Goal: Task Accomplishment & Management: Manage account settings

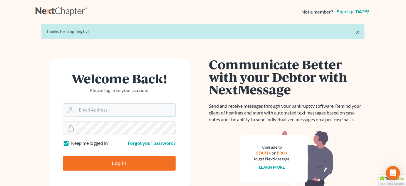
type input "[EMAIL_ADDRESS][DOMAIN_NAME][PERSON_NAME]"
click at [123, 163] on input "Log In" at bounding box center [119, 163] width 113 height 15
type input "Thinking..."
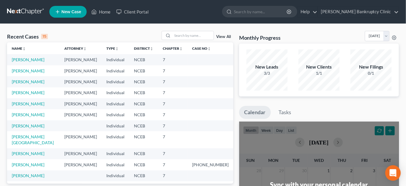
click at [393, 175] on icon "Open Intercom Messenger" at bounding box center [393, 173] width 8 height 8
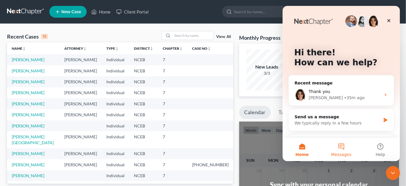
click at [347, 147] on button "Messages" at bounding box center [341, 149] width 39 height 24
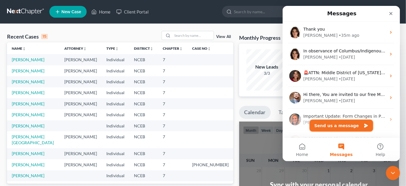
click at [343, 128] on button "Send us a message" at bounding box center [341, 125] width 63 height 12
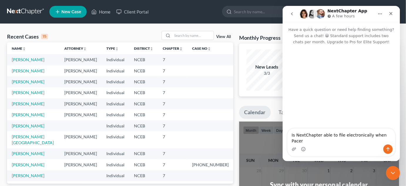
drag, startPoint x: 291, startPoint y: 140, endPoint x: 295, endPoint y: 142, distance: 4.7
click at [295, 142] on textarea "Is NextChapter able to file electronically when Pacer" at bounding box center [341, 136] width 108 height 16
drag, startPoint x: 323, startPoint y: 141, endPoint x: 365, endPoint y: 143, distance: 41.5
click at [365, 143] on textarea "Can NextChapter able to file electronically when Pacer" at bounding box center [341, 136] width 108 height 16
click at [384, 141] on textarea "Can NextChapter electronically file petitions when Pacer" at bounding box center [341, 136] width 108 height 16
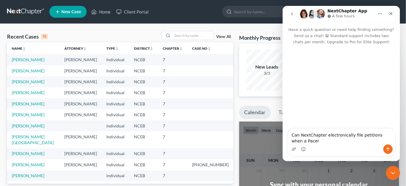
click at [358, 141] on textarea "Can NextChapter electronically file petitions when a Pacer" at bounding box center [341, 136] width 108 height 16
click at [383, 142] on textarea "Can NextChapter electronically file petitions when a Pacer account has Multi-fa…" at bounding box center [341, 133] width 108 height 22
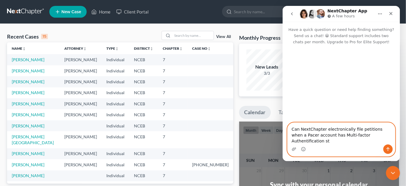
click at [376, 142] on textarea "Can NextChapter electronically file petitions when a Pacer account has Multi-fa…" at bounding box center [341, 133] width 108 height 22
click at [356, 142] on textarea "Can NextChapter electronically file petitions when a Pacer account has Multi-fa…" at bounding box center [341, 133] width 108 height 22
click at [351, 142] on textarea "Can NextChapter electronically file petitions when a Pacer account has Multi-fa…" at bounding box center [341, 133] width 108 height 22
type textarea "Can NextChapter electronically file petitions when a Pacer account has Multi-fa…"
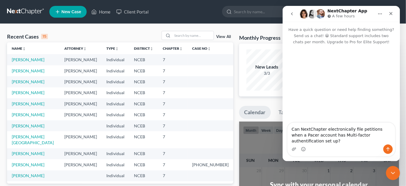
click at [360, 153] on div "Can NextChapter electronically file petitions when a Pacer account has Multi-fa…" at bounding box center [341, 139] width 108 height 34
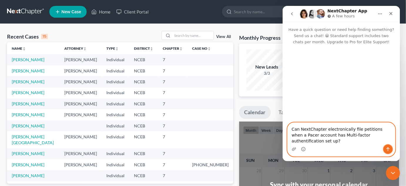
click at [390, 151] on button "Send a message…" at bounding box center [387, 148] width 9 height 9
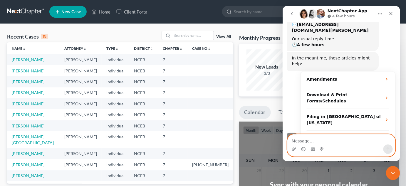
scroll to position [78, 0]
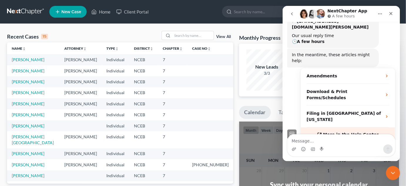
click at [353, 132] on span "More in the Help Center" at bounding box center [351, 134] width 56 height 5
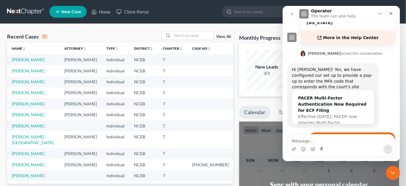
scroll to position [179, 0]
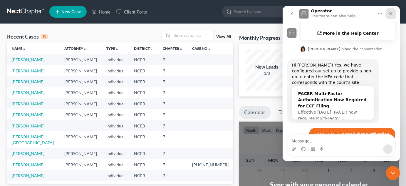
click at [391, 13] on icon "Close" at bounding box center [390, 13] width 3 height 3
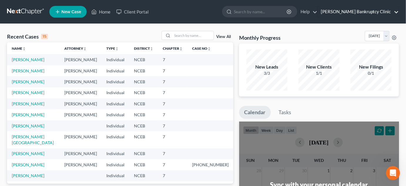
click at [396, 11] on link "Stubbs Bankruptcy Clinic" at bounding box center [358, 11] width 81 height 11
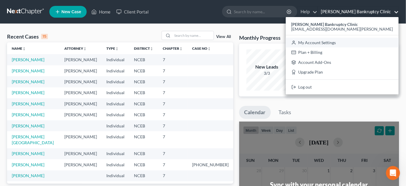
click at [367, 42] on link "My Account Settings" at bounding box center [342, 43] width 113 height 10
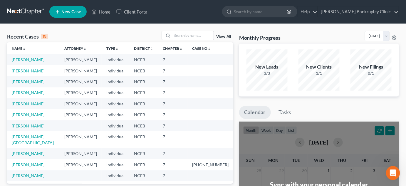
select select "24"
select select "28"
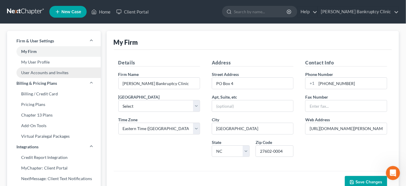
click at [41, 73] on link "User Accounts and Invites" at bounding box center [54, 72] width 94 height 11
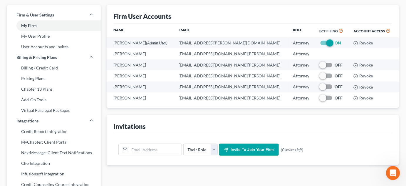
scroll to position [26, 0]
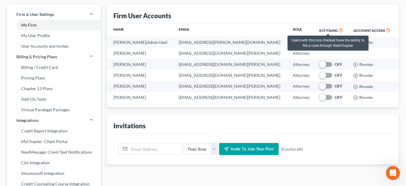
click at [339, 31] on icon at bounding box center [341, 30] width 5 height 6
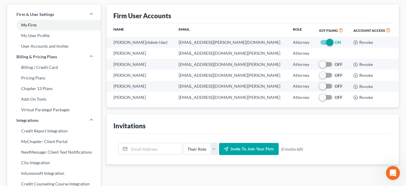
click at [317, 13] on div "Firm User Accounts" at bounding box center [253, 13] width 279 height 19
click at [66, 39] on link "My User Profile" at bounding box center [54, 35] width 94 height 11
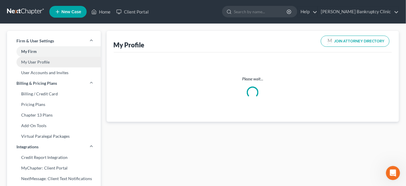
select select "28"
select select "attorney"
select select "0"
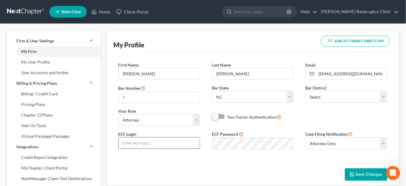
click at [146, 142] on input "text" at bounding box center [159, 142] width 81 height 11
type input "cusolsbc"
click at [221, 116] on span at bounding box center [219, 116] width 14 height 7
click at [309, 123] on div "First Name * Latrise Last Name * Clayton Email * lyclayton1029@email.campbell.e…" at bounding box center [253, 96] width 281 height 68
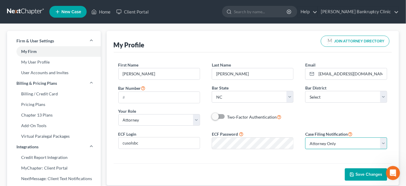
click at [383, 143] on select "Select Attorney Only Attorney And Other Other Only" at bounding box center [346, 143] width 82 height 12
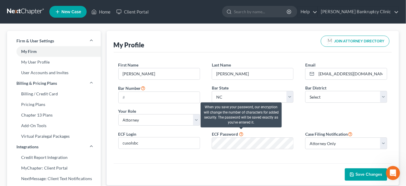
click at [241, 134] on icon at bounding box center [241, 134] width 5 height 6
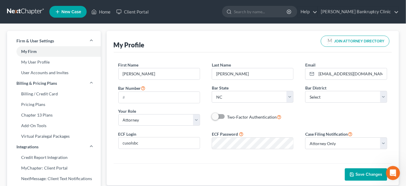
click at [250, 161] on div "First Name * Latrise Last Name * Clayton Email * lyclayton1029@email.campbell.e…" at bounding box center [253, 107] width 279 height 111
click at [367, 172] on span "Save Changes" at bounding box center [369, 174] width 27 height 5
click at [359, 174] on span "Save Changes" at bounding box center [369, 174] width 27 height 5
click at [61, 76] on link "User Accounts and Invites" at bounding box center [54, 72] width 94 height 11
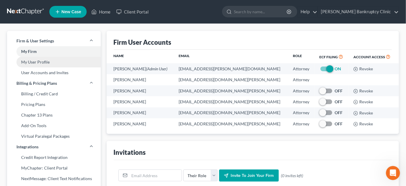
click at [61, 61] on link "My User Profile" at bounding box center [54, 62] width 94 height 11
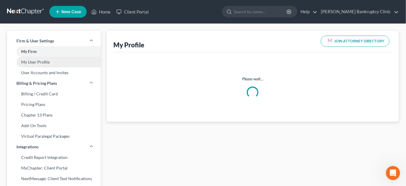
select select "28"
select select "attorney"
select select "0"
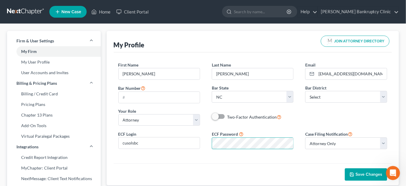
scroll to position [0, 31]
click at [317, 155] on div "First Name * Latrise Last Name * Clayton Email * lyclayton1029@email.campbell.e…" at bounding box center [253, 107] width 279 height 111
click at [362, 175] on span "Save Changes" at bounding box center [369, 174] width 27 height 5
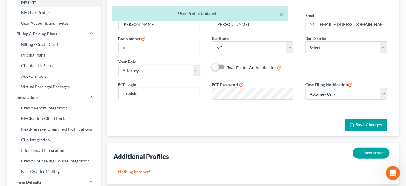
scroll to position [50, 0]
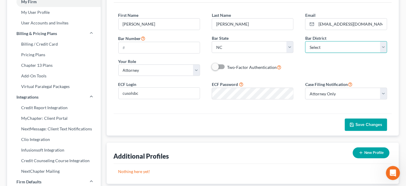
click at [382, 46] on select "Select Alabama - Middle Alabama - Northern Alabama - Southern Alaska Arizona Ar…" at bounding box center [346, 47] width 82 height 12
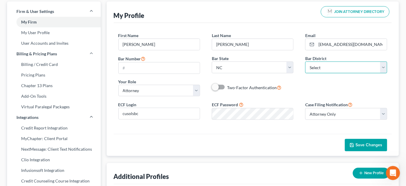
scroll to position [7, 0]
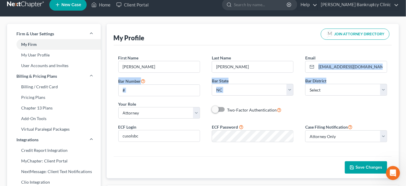
drag, startPoint x: 406, startPoint y: 73, endPoint x: 409, endPoint y: 83, distance: 10.6
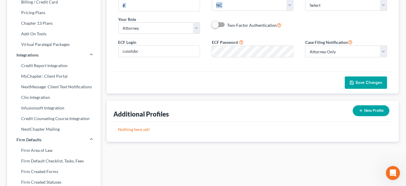
scroll to position [0, 0]
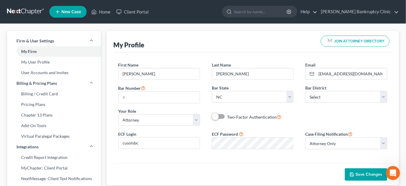
click at [259, 34] on div "My Profile JOIN ATTORNEY DIRECTORY" at bounding box center [253, 41] width 279 height 21
click at [397, 11] on link "Stubbs Bankruptcy Clinic" at bounding box center [358, 11] width 81 height 11
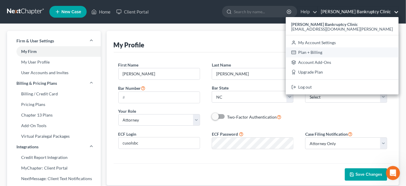
click at [353, 51] on link "Plan + Billing" at bounding box center [342, 52] width 113 height 10
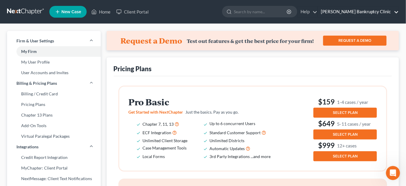
click at [397, 11] on link "Stubbs Bankruptcy Clinic" at bounding box center [358, 11] width 81 height 11
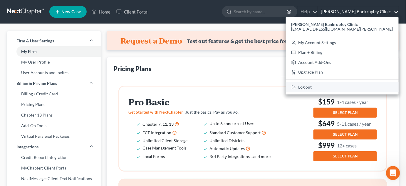
click at [343, 86] on link "Log out" at bounding box center [342, 87] width 113 height 10
